Goal: Task Accomplishment & Management: Manage account settings

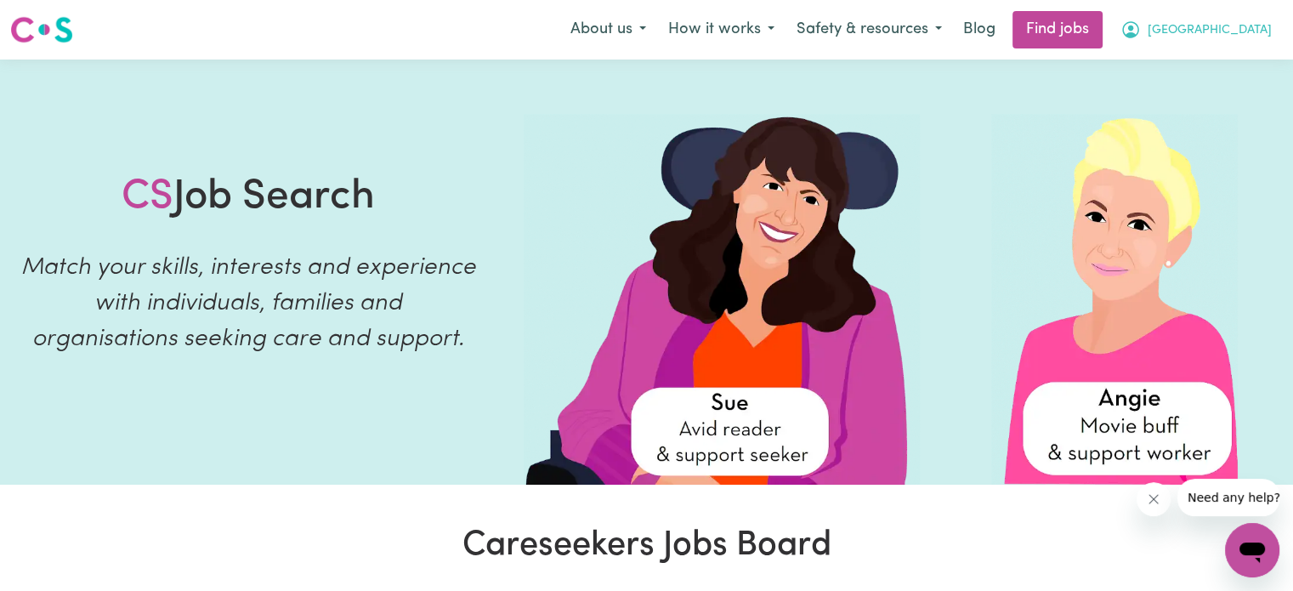
click at [1221, 17] on button "[GEOGRAPHIC_DATA]" at bounding box center [1195, 30] width 173 height 36
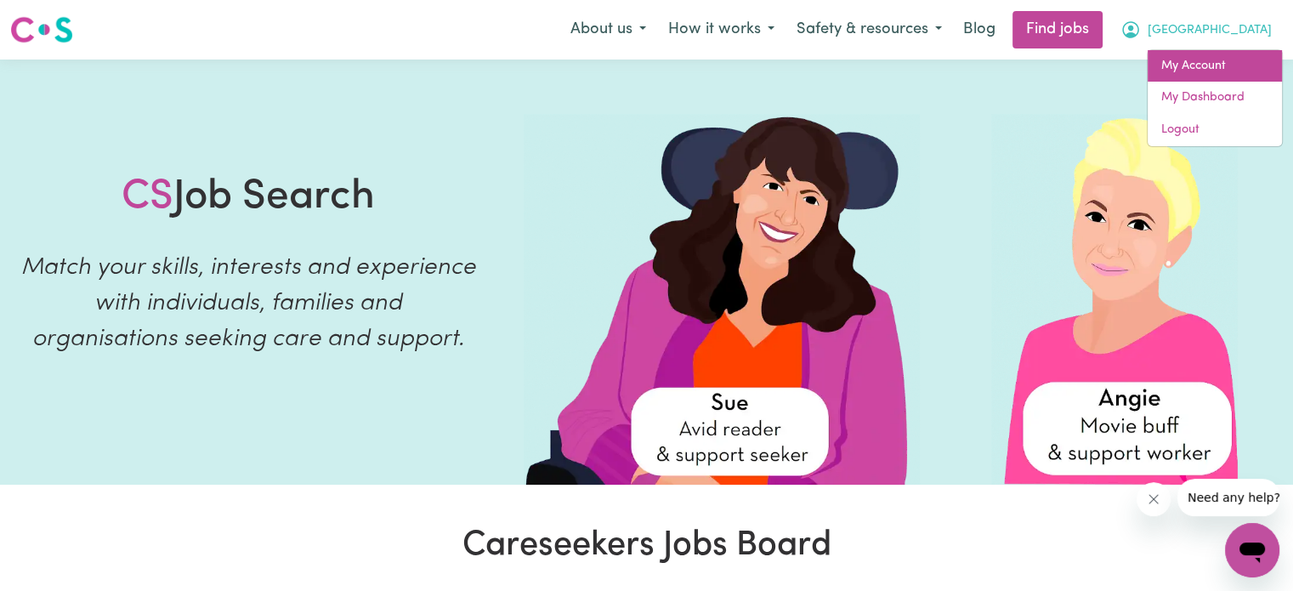
click at [1200, 54] on link "My Account" at bounding box center [1215, 66] width 134 height 32
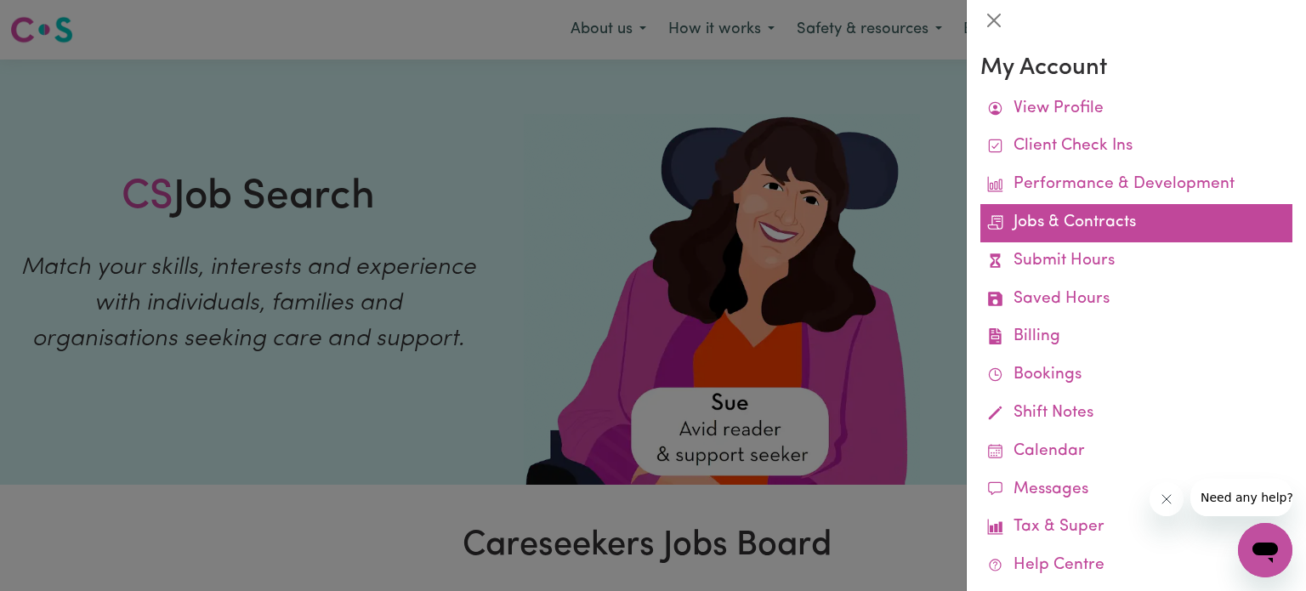
click at [1061, 220] on link "Jobs & Contracts" at bounding box center [1136, 223] width 312 height 38
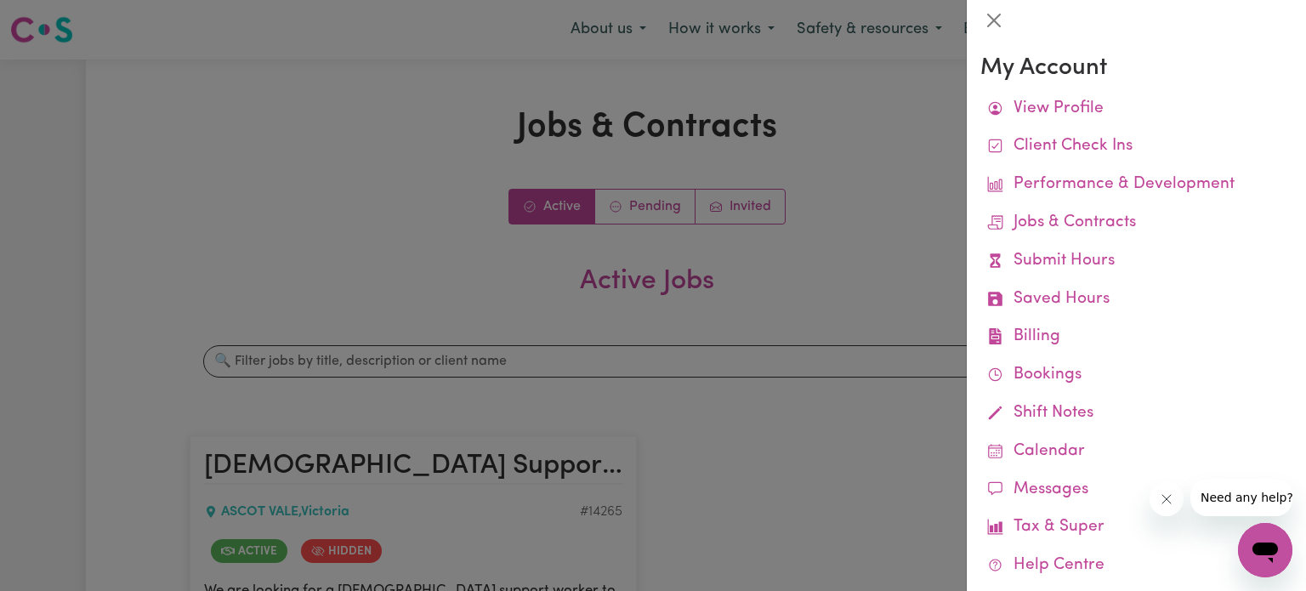
click at [712, 314] on div at bounding box center [653, 295] width 1306 height 591
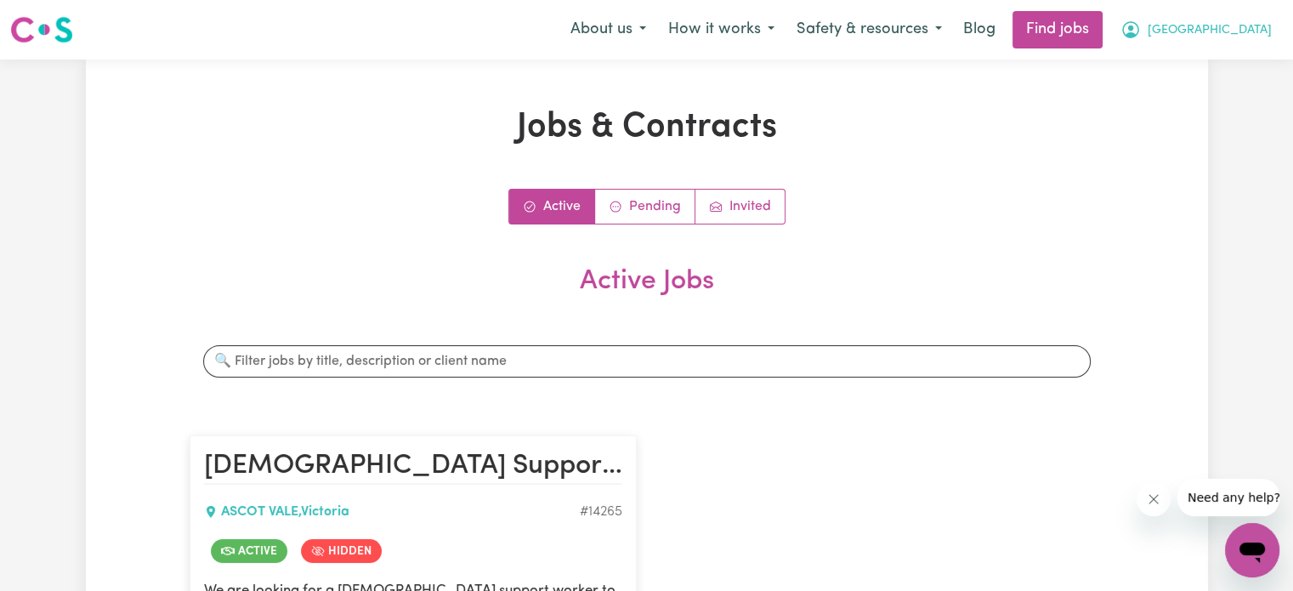
click at [1203, 42] on button "[GEOGRAPHIC_DATA]" at bounding box center [1195, 30] width 173 height 36
click at [1197, 55] on link "My Account" at bounding box center [1215, 66] width 134 height 32
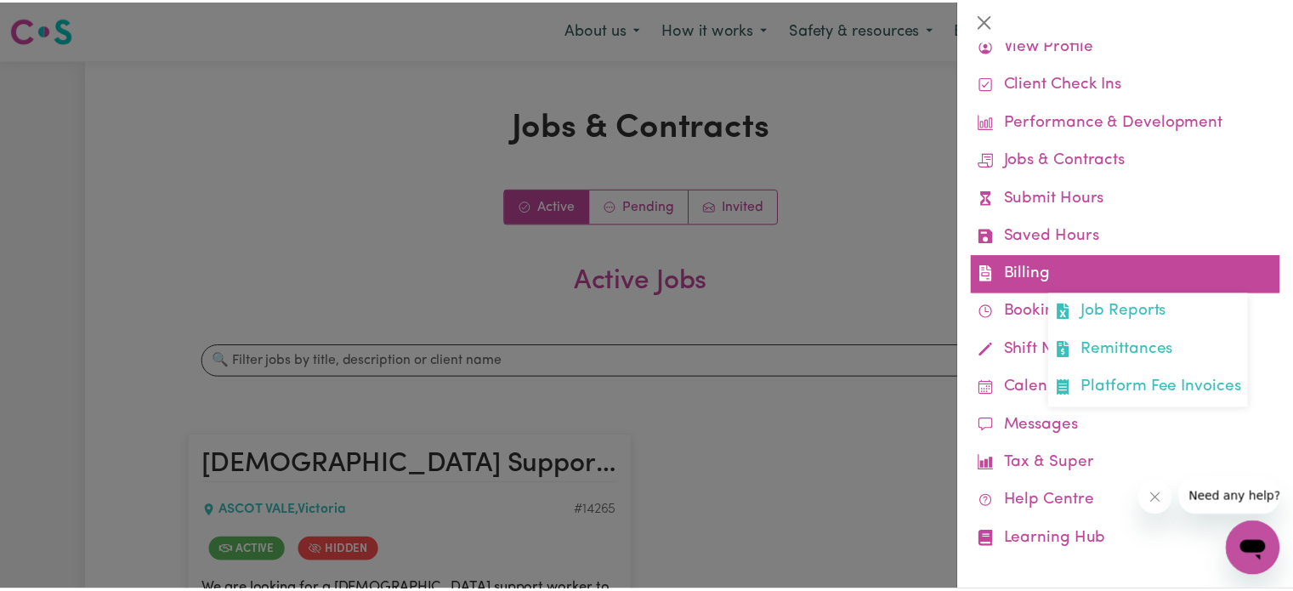
scroll to position [64, 0]
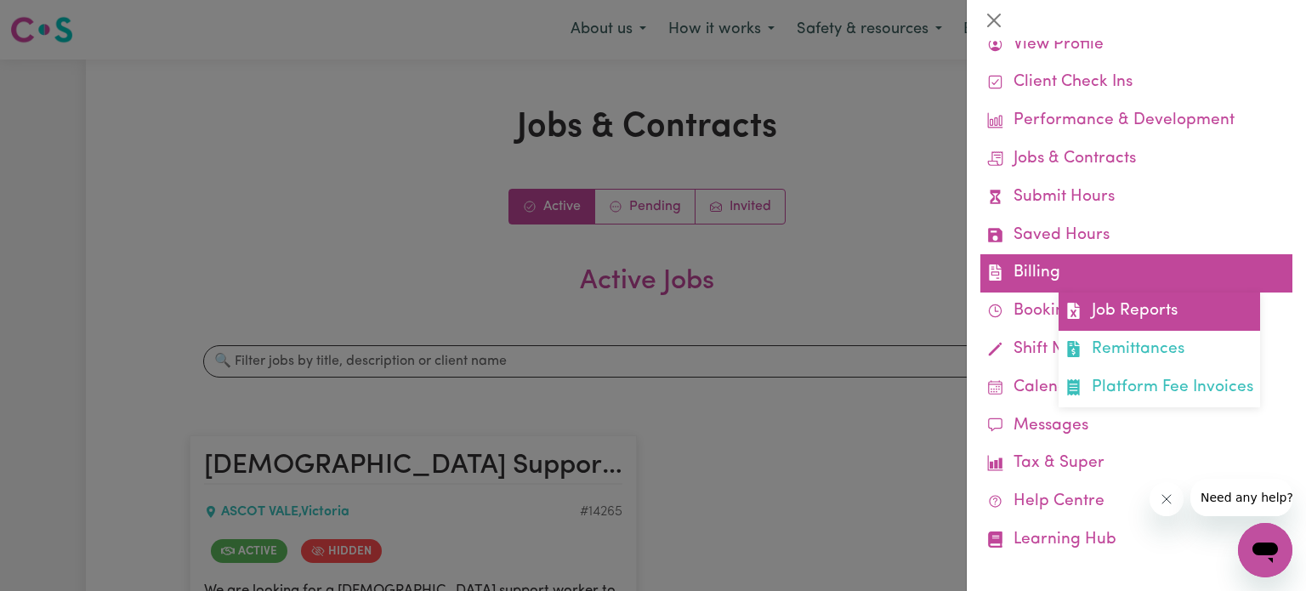
click at [1096, 320] on link "Job Reports" at bounding box center [1158, 311] width 201 height 38
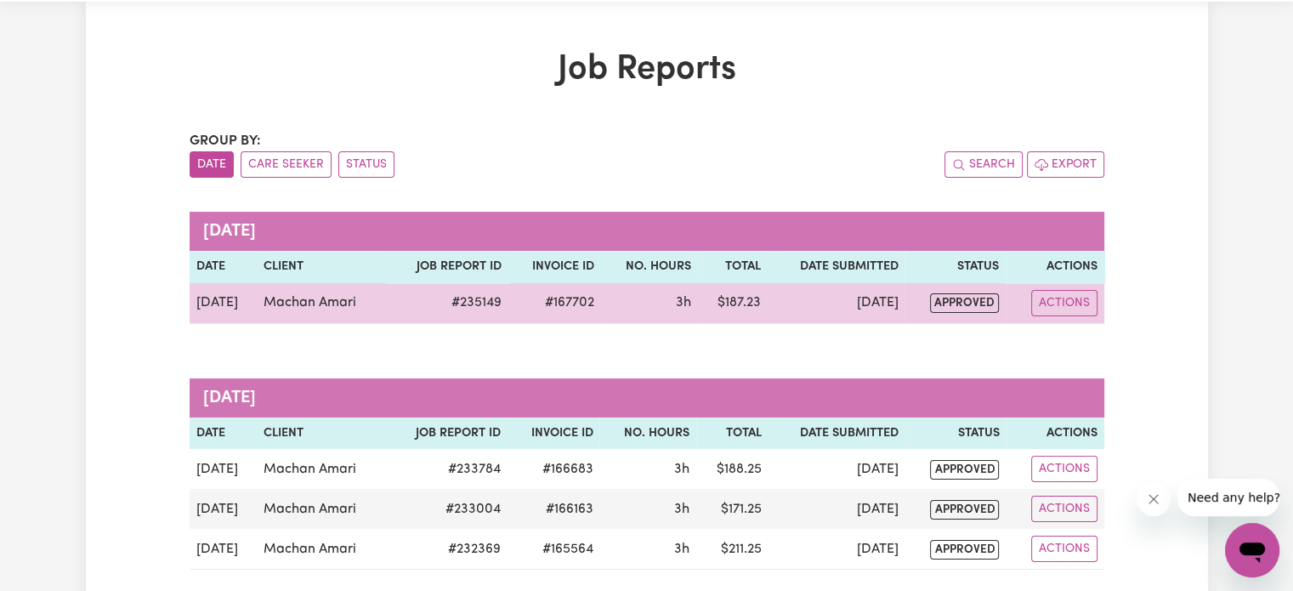
scroll to position [63, 0]
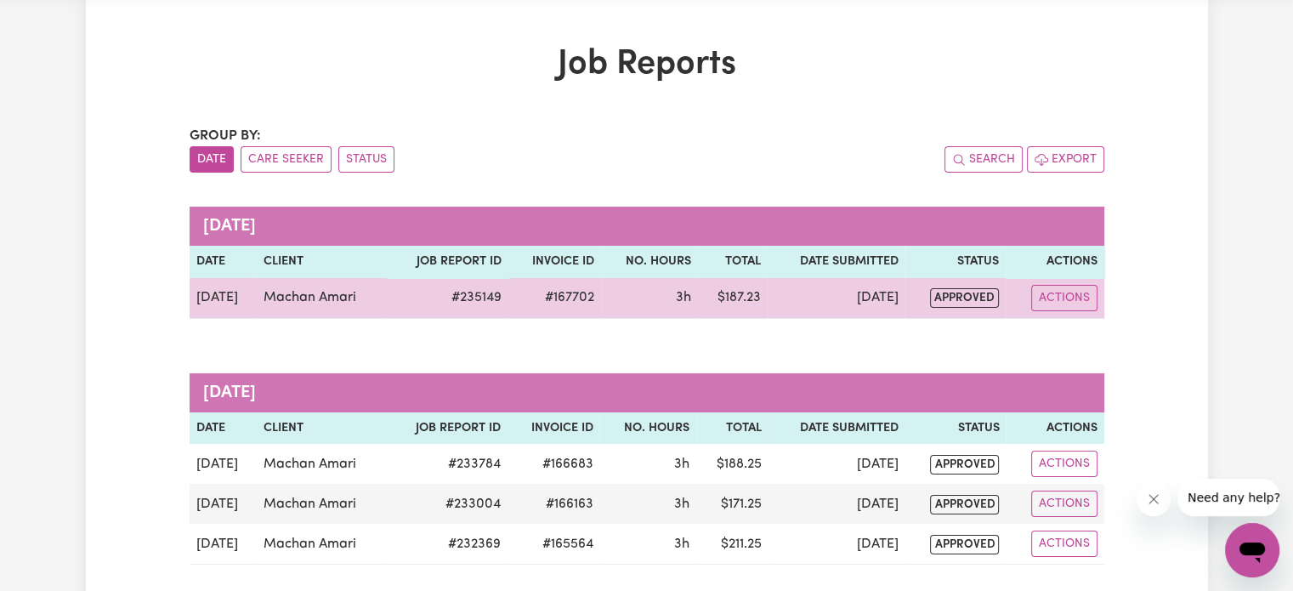
drag, startPoint x: 752, startPoint y: 293, endPoint x: 685, endPoint y: 295, distance: 67.2
click at [685, 295] on tr "[DATE] Machan Amari # 235149 #167702 3h $ 187.23 [DATE] approved Actions" at bounding box center [647, 298] width 915 height 41
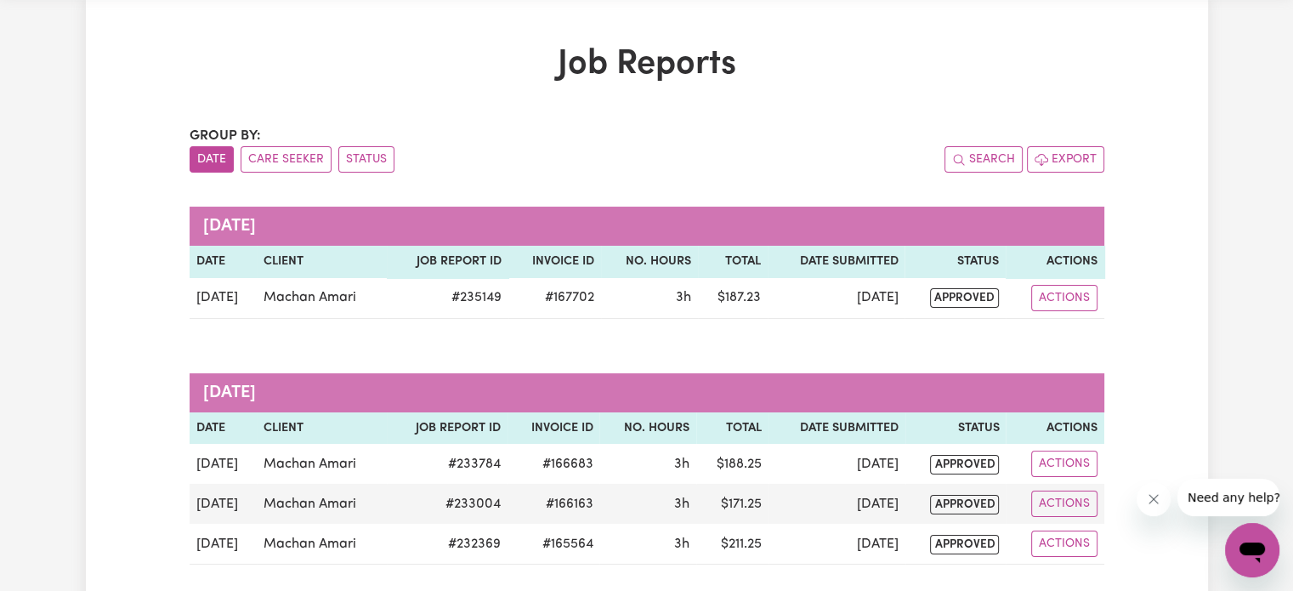
click at [659, 370] on div "Group by: Date Care Seeker Status Search Export [DATE] Date Client Job Report I…" at bounding box center [647, 448] width 915 height 645
